Goal: Book appointment/travel/reservation

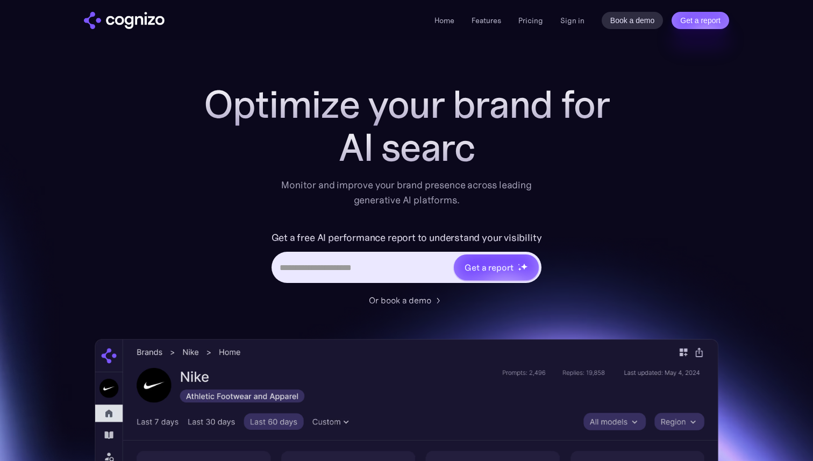
click at [574, 13] on div "Home Features Pricing Book a demo Get a report Sign in Book a demo Get a report" at bounding box center [581, 20] width 295 height 17
click at [574, 16] on link "Sign in" at bounding box center [572, 20] width 24 height 13
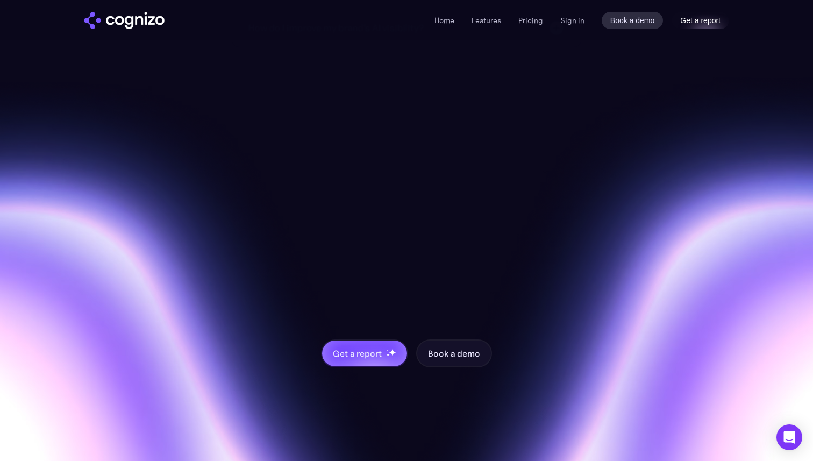
scroll to position [4172, 0]
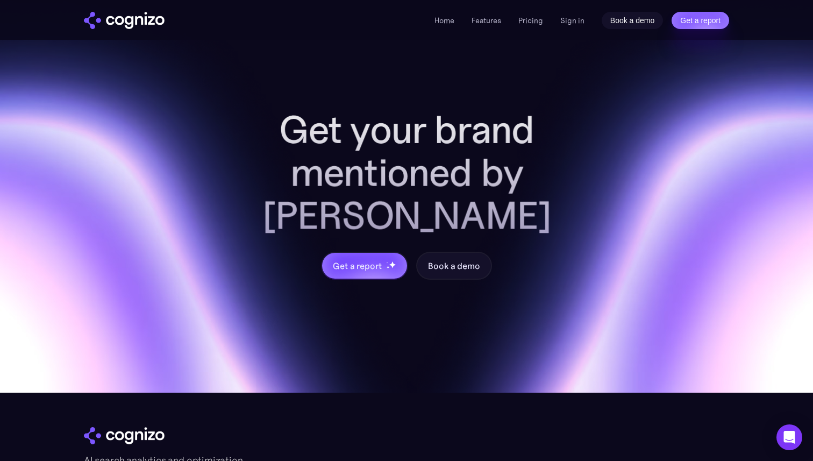
click at [623, 22] on link "Book a demo" at bounding box center [633, 20] width 62 height 17
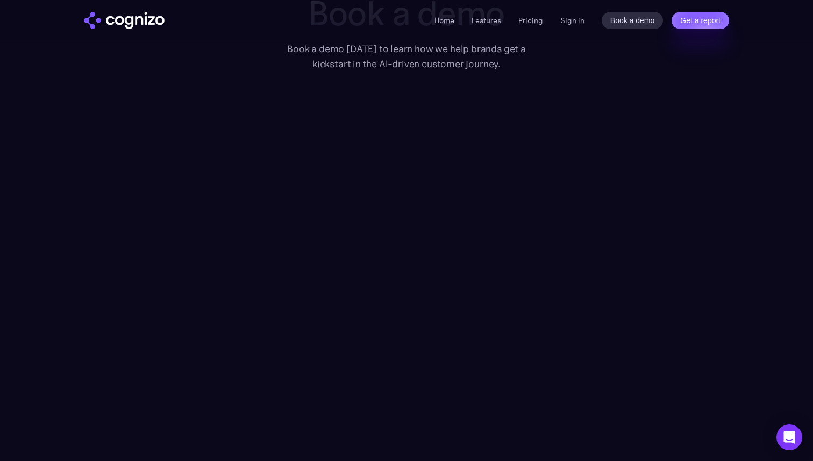
scroll to position [95, 0]
